Goal: Register for event/course

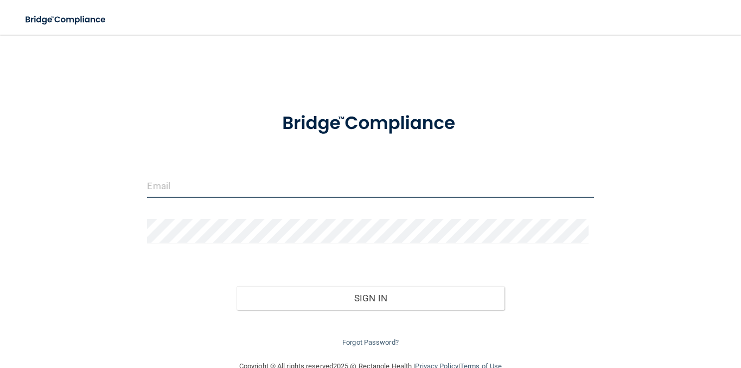
click at [236, 182] on input "email" at bounding box center [370, 185] width 446 height 24
type input "[EMAIL_ADDRESS][DOMAIN_NAME]"
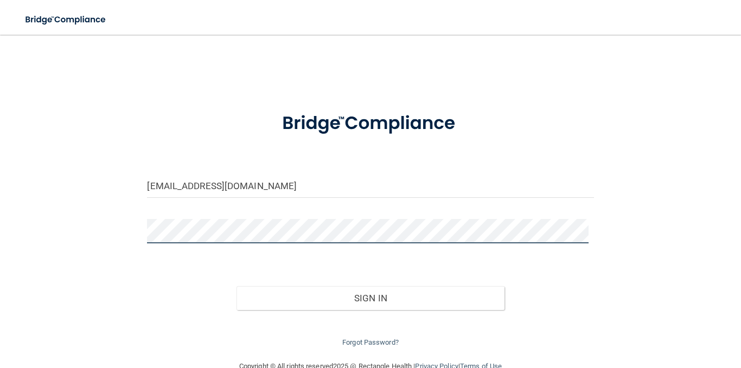
click at [236, 286] on button "Sign In" at bounding box center [370, 298] width 268 height 24
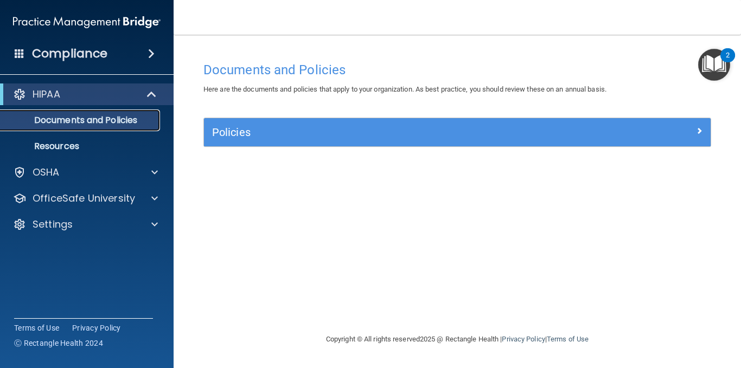
click at [108, 120] on p "Documents and Policies" at bounding box center [81, 120] width 148 height 11
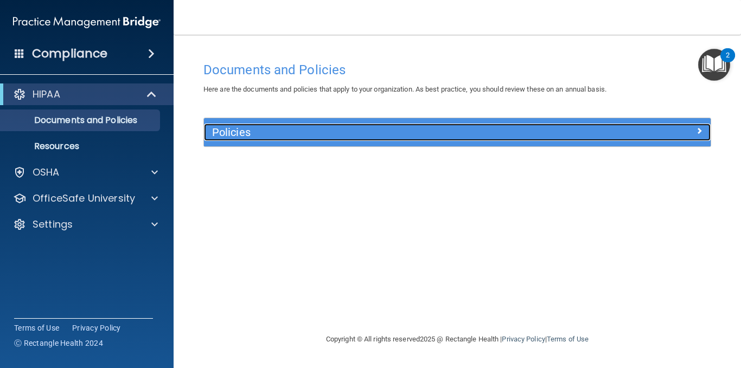
click at [274, 134] on h5 "Policies" at bounding box center [394, 132] width 364 height 12
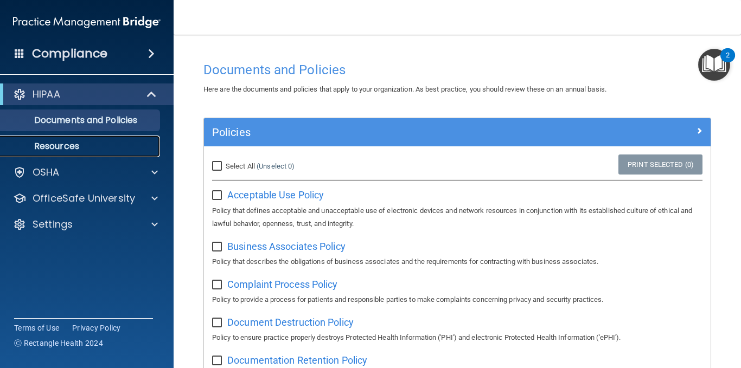
click at [118, 142] on p "Resources" at bounding box center [81, 146] width 148 height 11
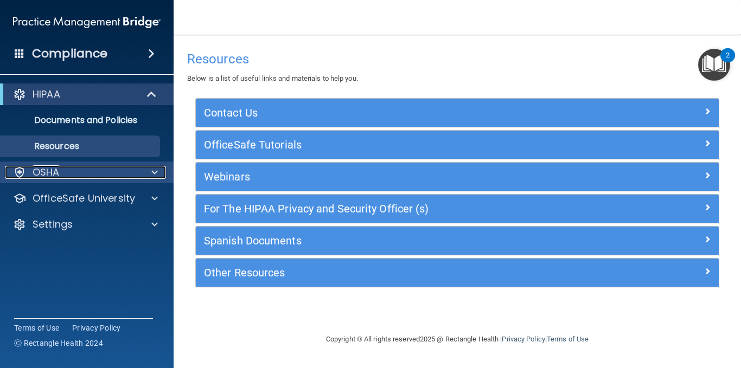
click at [108, 171] on div "OSHA" at bounding box center [72, 172] width 134 height 13
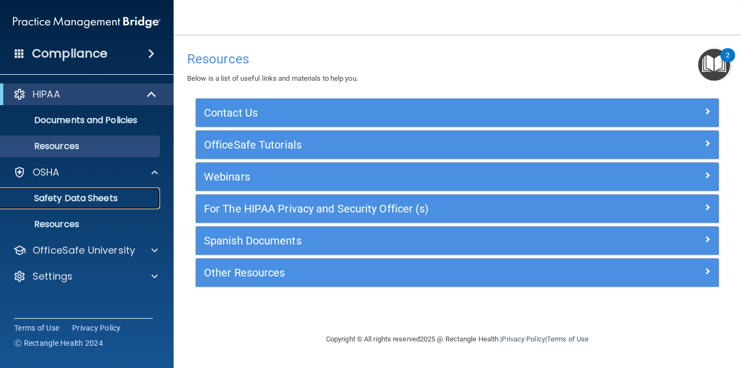
click at [104, 198] on p "Safety Data Sheets" at bounding box center [81, 198] width 148 height 11
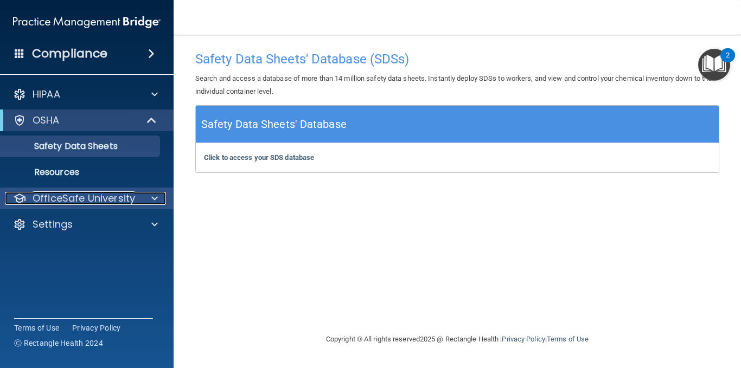
click at [153, 195] on span at bounding box center [154, 198] width 7 height 13
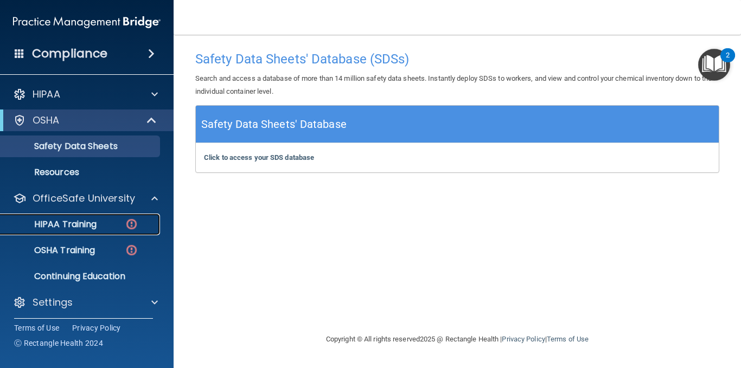
click at [99, 216] on link "HIPAA Training" at bounding box center [74, 225] width 171 height 22
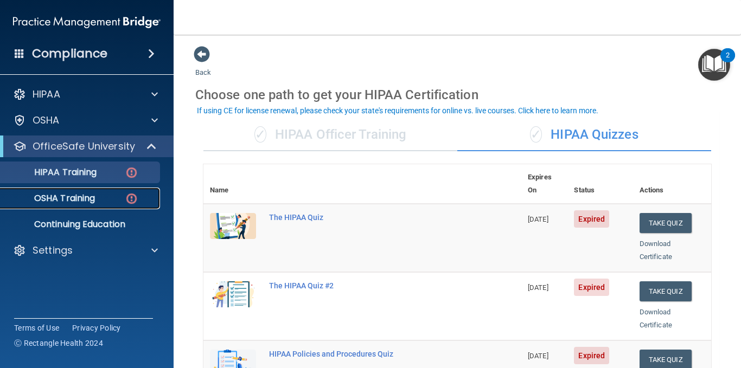
click at [128, 194] on img at bounding box center [132, 199] width 14 height 14
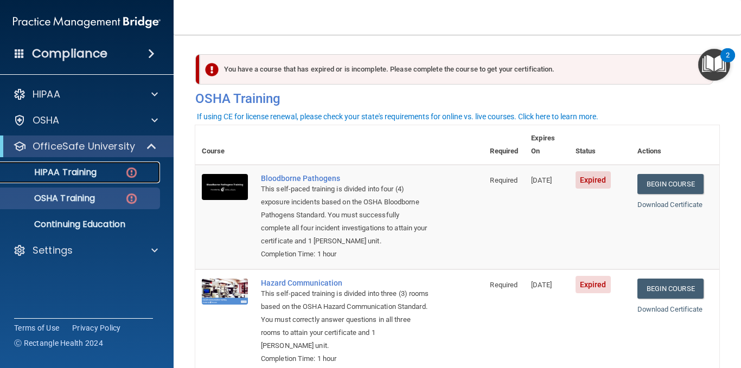
click at [98, 174] on div "HIPAA Training" at bounding box center [81, 172] width 148 height 11
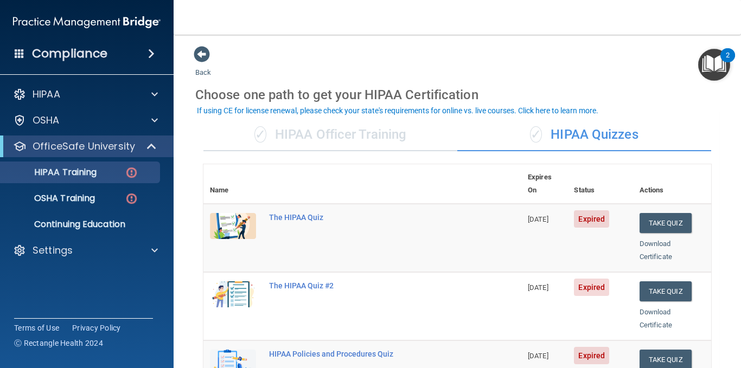
click at [400, 139] on div "✓ HIPAA Officer Training" at bounding box center [330, 135] width 254 height 33
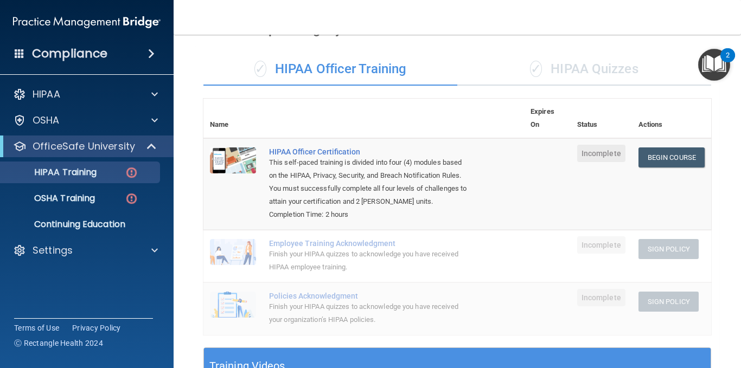
scroll to position [62, 0]
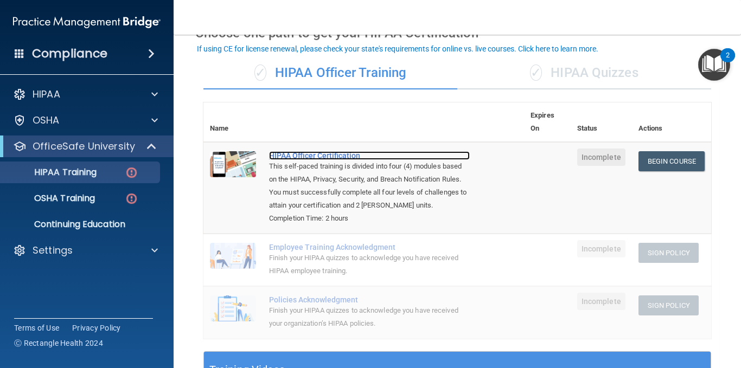
click at [335, 153] on div "HIPAA Officer Certification" at bounding box center [369, 155] width 201 height 9
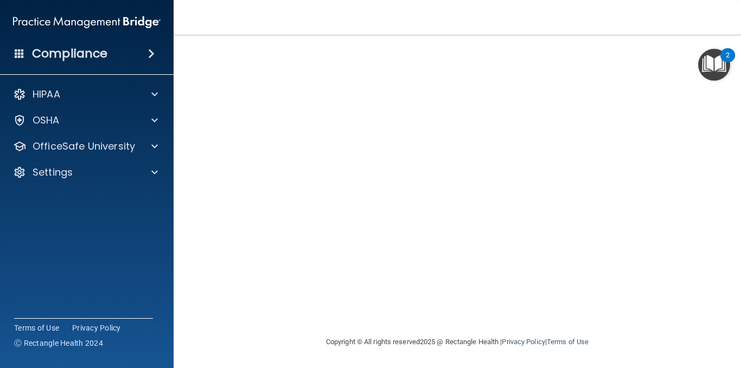
scroll to position [31, 0]
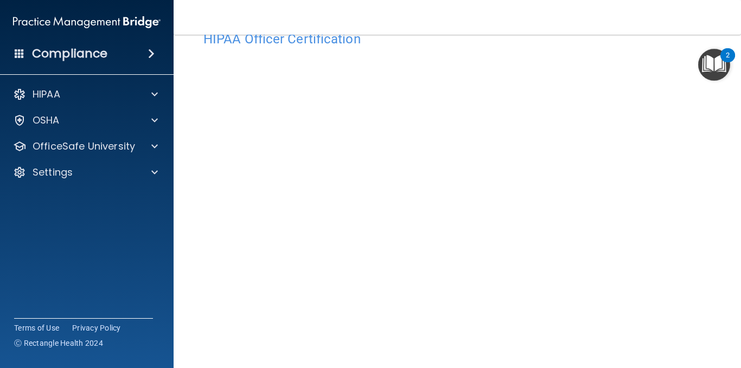
drag, startPoint x: 728, startPoint y: 214, endPoint x: 726, endPoint y: 233, distance: 19.1
click at [726, 233] on main "HIPAA Officer Certification This course doesn’t expire until . Are you sure you…" at bounding box center [456, 201] width 567 height 333
drag, startPoint x: 731, startPoint y: 195, endPoint x: 731, endPoint y: 214, distance: 18.4
click at [731, 214] on main "HIPAA Officer Certification This course doesn’t expire until . Are you sure you…" at bounding box center [456, 201] width 567 height 333
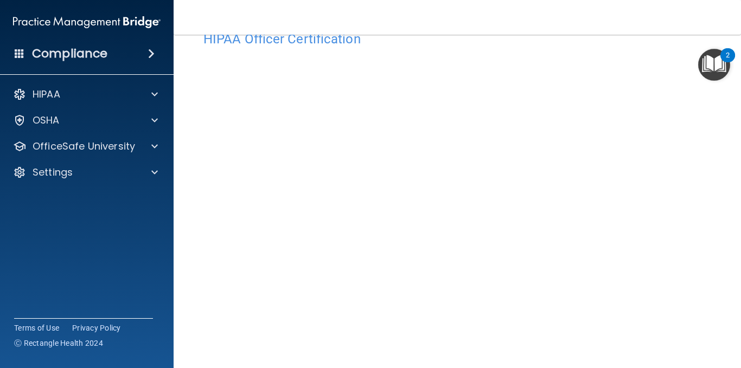
drag, startPoint x: 732, startPoint y: 185, endPoint x: 736, endPoint y: 210, distance: 25.2
click at [736, 210] on main "HIPAA Officer Certification This course doesn’t expire until . Are you sure you…" at bounding box center [456, 201] width 567 height 333
drag, startPoint x: 731, startPoint y: 268, endPoint x: 727, endPoint y: 303, distance: 35.0
click at [727, 303] on main "HIPAA Officer Certification This course doesn’t expire until . Are you sure you…" at bounding box center [456, 201] width 567 height 333
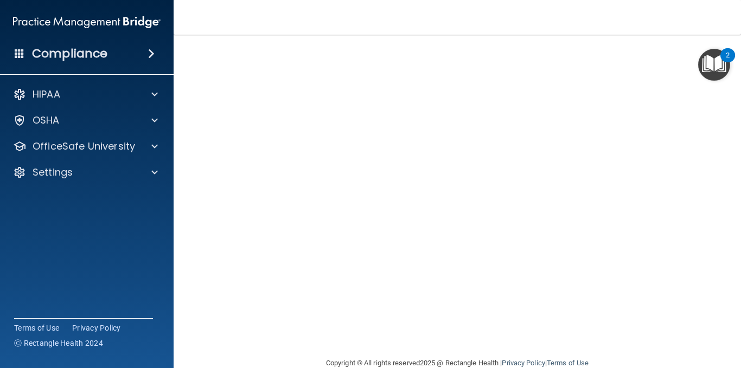
scroll to position [107, 0]
click at [644, 330] on div "HIPAA Officer Certification This course doesn’t expire until . Are you sure you…" at bounding box center [457, 147] width 524 height 394
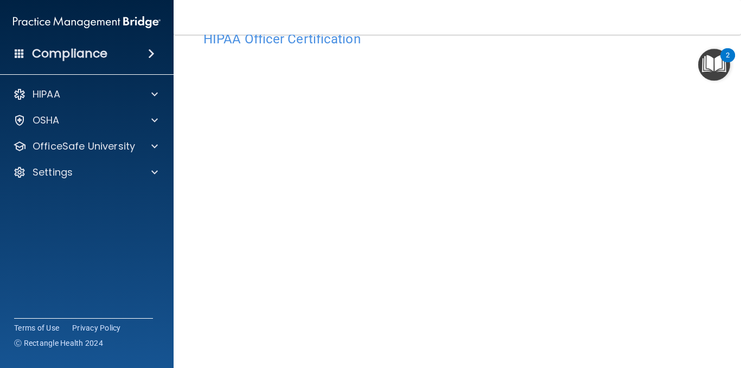
drag, startPoint x: 732, startPoint y: 182, endPoint x: 740, endPoint y: 218, distance: 37.6
click at [740, 218] on main "HIPAA Officer Certification This course doesn’t expire until . Are you sure you…" at bounding box center [456, 201] width 567 height 333
click at [731, 234] on main "HIPAA Officer Certification This course doesn’t expire until . Are you sure you…" at bounding box center [456, 201] width 567 height 333
